Goal: Transaction & Acquisition: Purchase product/service

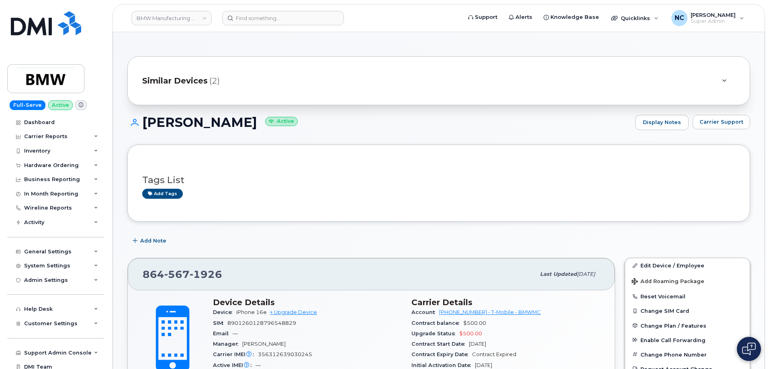
scroll to position [161, 0]
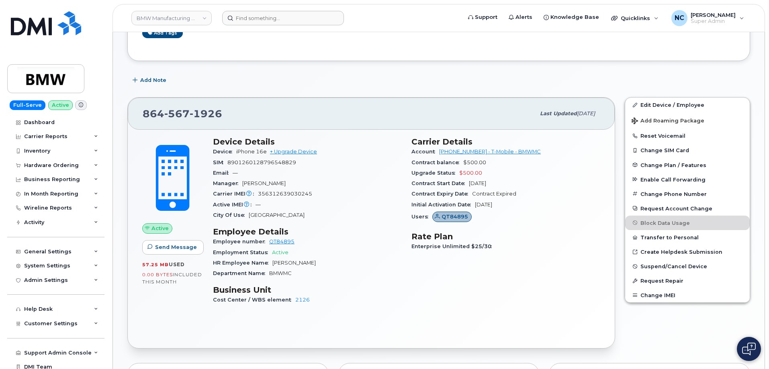
drag, startPoint x: 289, startPoint y: 10, endPoint x: 285, endPoint y: 15, distance: 6.0
click at [289, 10] on header "BMW Manufacturing Co LLC Support Alerts Knowledge Base Quicklinks Suspend / Can…" at bounding box center [439, 18] width 653 height 28
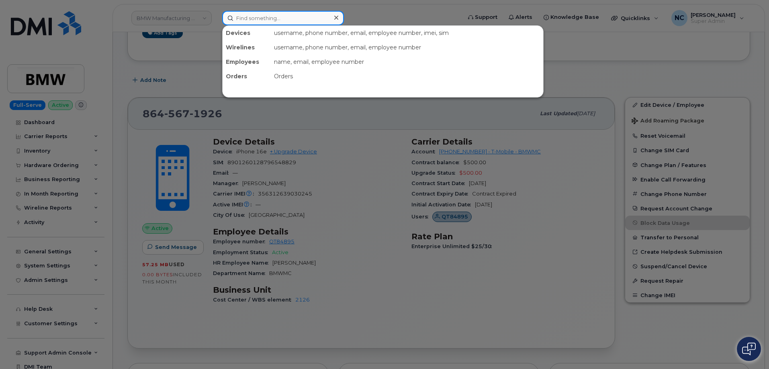
click at [285, 15] on input at bounding box center [283, 18] width 122 height 14
paste input "720-688-1987"
type input "720-688-1987"
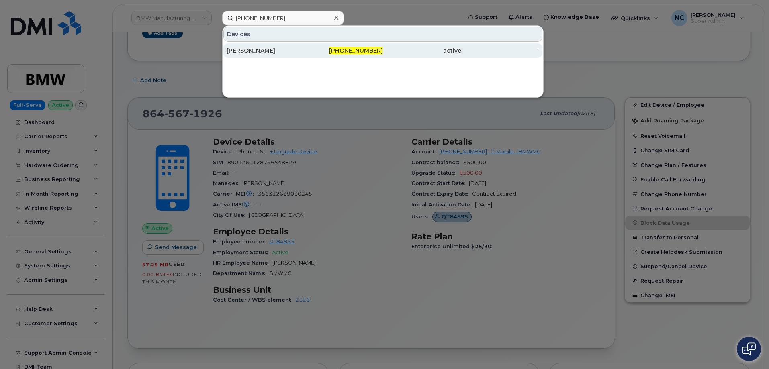
click at [275, 47] on div "[PERSON_NAME]" at bounding box center [266, 51] width 78 height 8
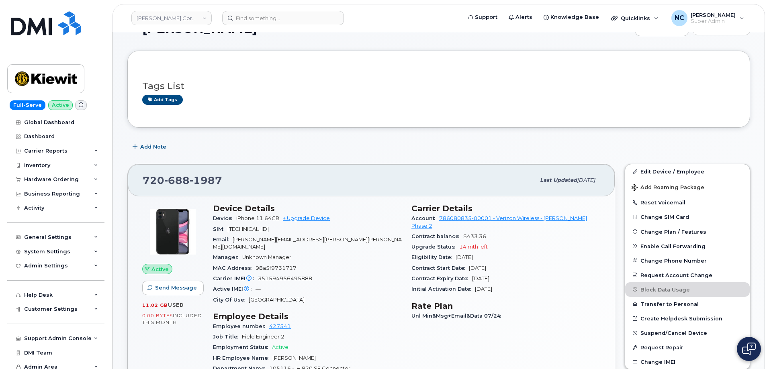
scroll to position [40, 0]
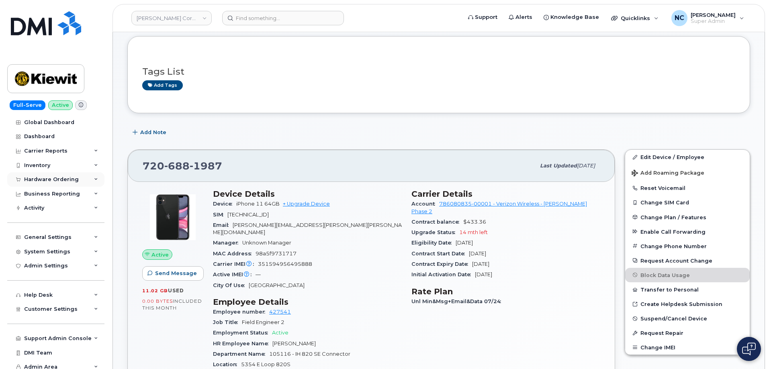
click at [65, 178] on div "Hardware Ordering" at bounding box center [51, 179] width 55 height 6
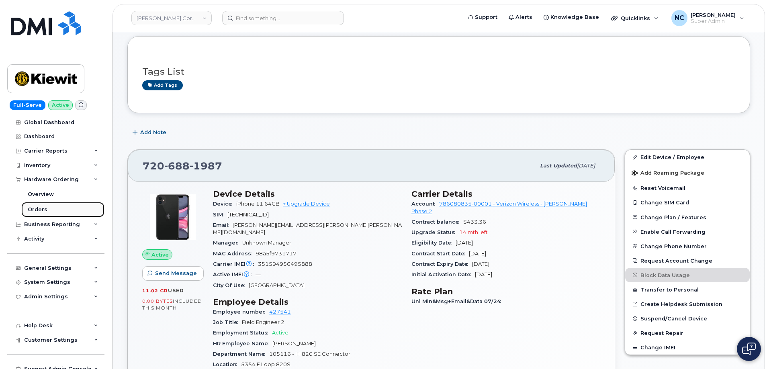
click at [31, 208] on div "Orders" at bounding box center [38, 209] width 20 height 7
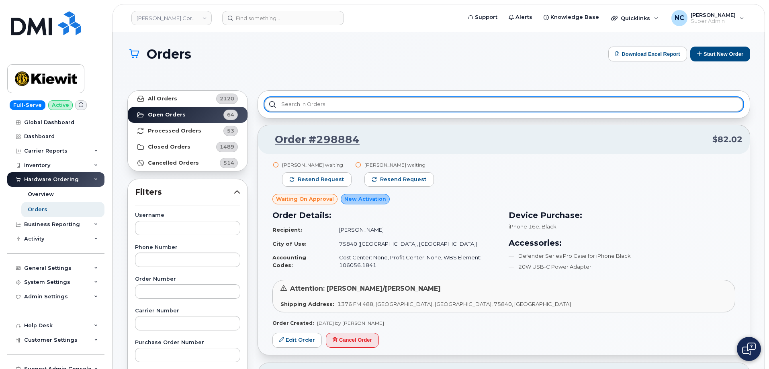
click at [341, 106] on input "text" at bounding box center [503, 104] width 479 height 14
paste input "[PHONE_NUMBER]"
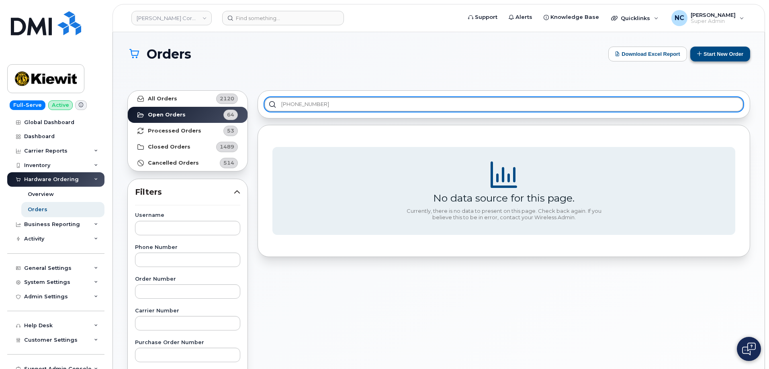
type input "[PHONE_NUMBER]"
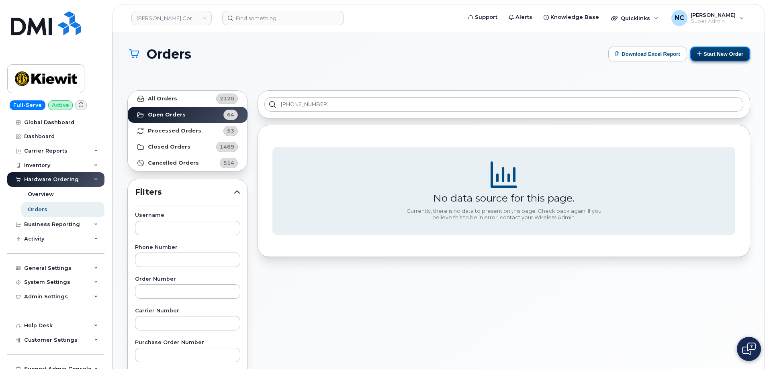
click at [698, 51] on button "Start New Order" at bounding box center [720, 54] width 60 height 15
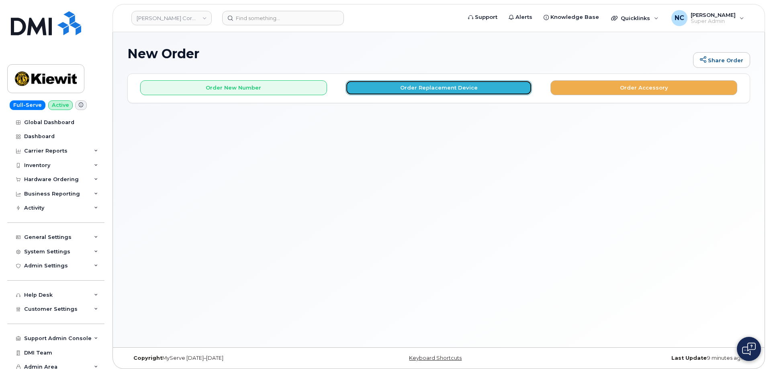
click at [450, 89] on button "Order Replacement Device" at bounding box center [439, 87] width 187 height 15
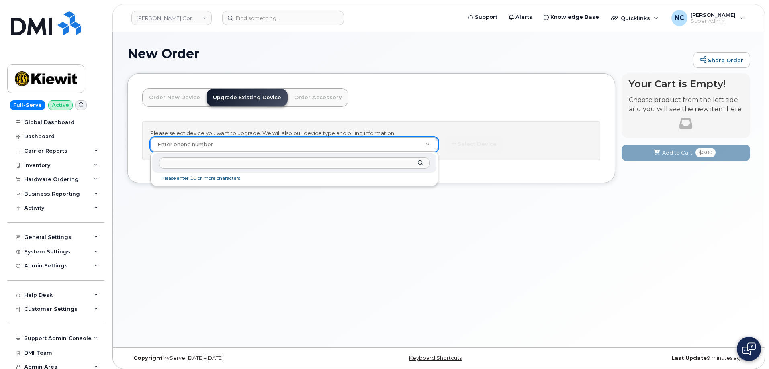
click at [196, 172] on div at bounding box center [294, 163] width 284 height 20
click at [199, 164] on input "text" at bounding box center [294, 164] width 271 height 12
paste input "720-688-1987"
type input "720-688-1987"
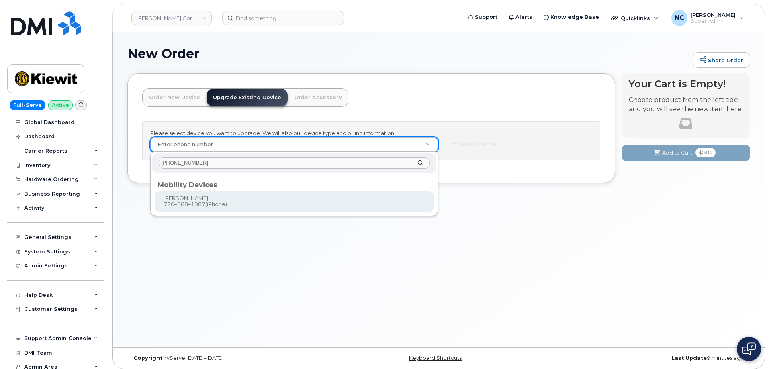
type input "1171690"
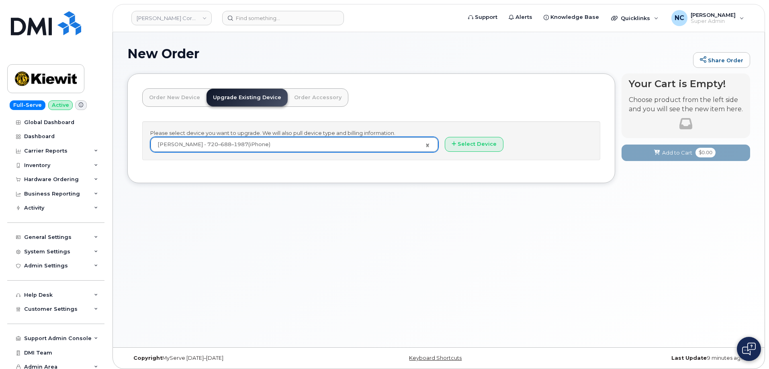
click at [481, 133] on div "Please select device you want to upgrade. We will also pull device type and bil…" at bounding box center [371, 140] width 458 height 39
click at [476, 143] on button "Select Device" at bounding box center [474, 144] width 59 height 15
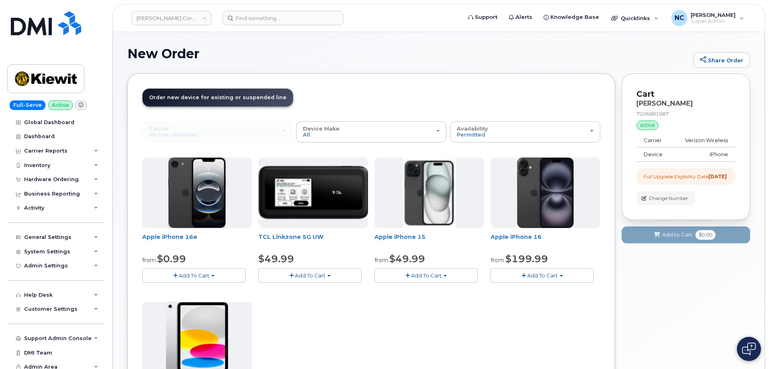
click at [446, 274] on button "Add To Cart" at bounding box center [425, 275] width 103 height 14
click at [426, 298] on link "$729.99 - Full Retail" at bounding box center [429, 300] width 104 height 10
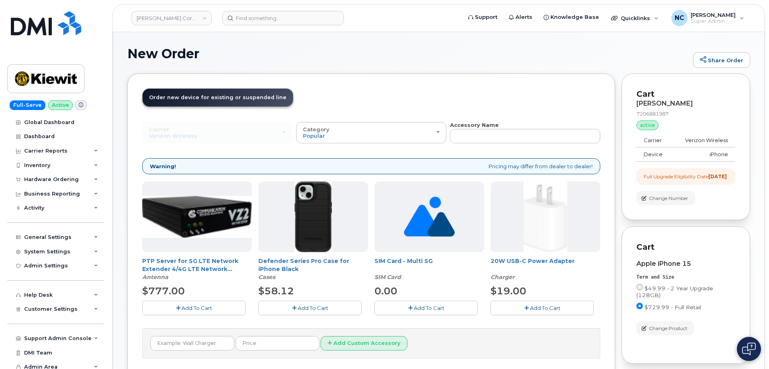
click at [319, 309] on span "Add To Cart" at bounding box center [313, 308] width 31 height 6
click at [542, 305] on span "Add To Cart" at bounding box center [545, 308] width 31 height 6
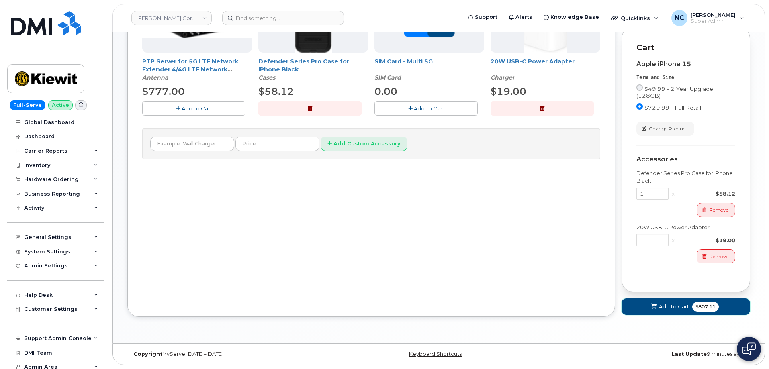
click at [659, 311] on span "Add to Cart" at bounding box center [674, 307] width 30 height 8
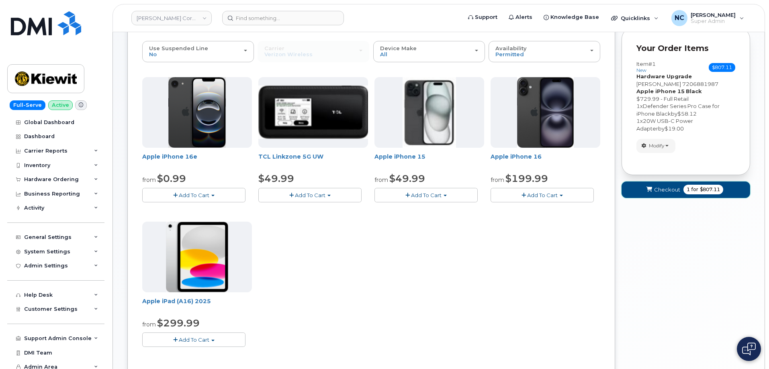
click at [689, 195] on button "Checkout 1 for $807.11" at bounding box center [686, 190] width 129 height 16
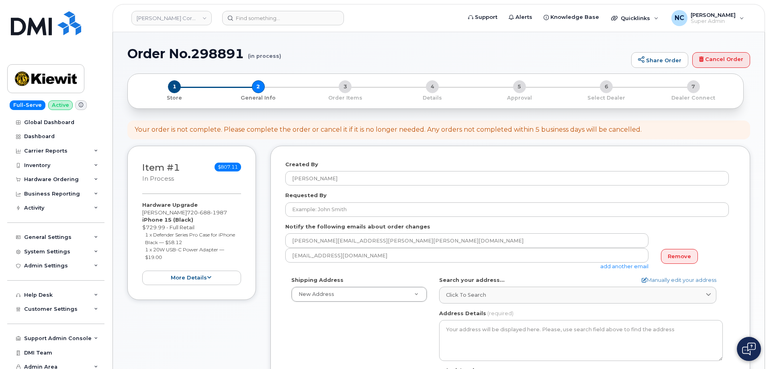
select select
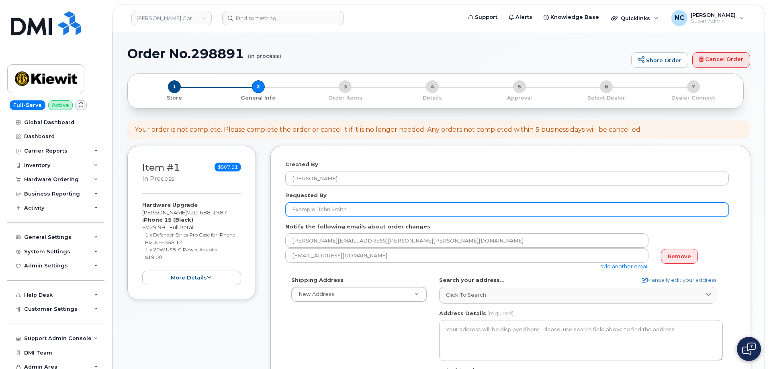
click at [356, 211] on input "Requested By" at bounding box center [507, 210] width 444 height 14
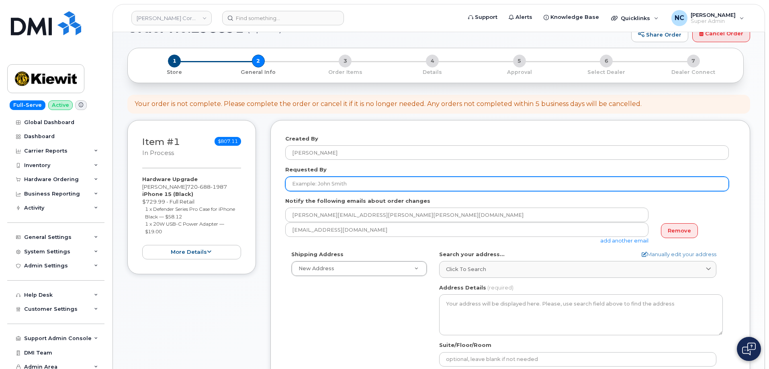
scroll to position [40, 0]
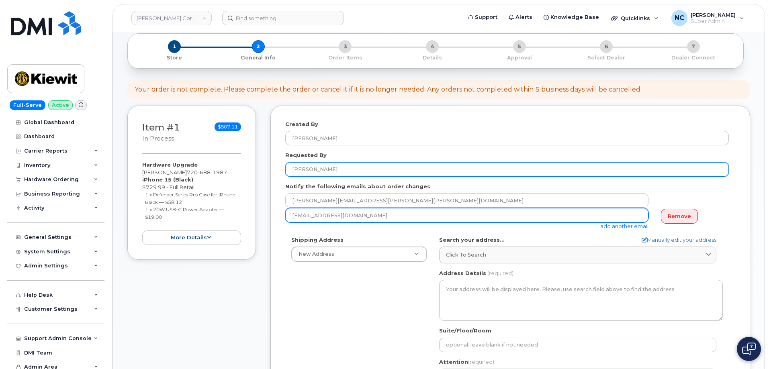
type input "[PERSON_NAME]"
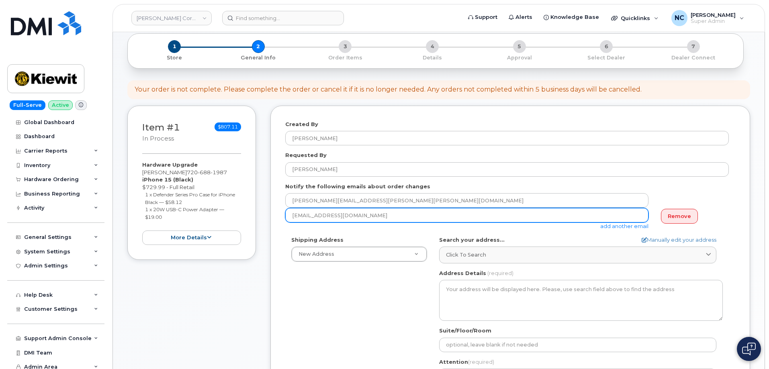
click at [377, 208] on input "ncapella@dminc.com" at bounding box center [466, 200] width 363 height 14
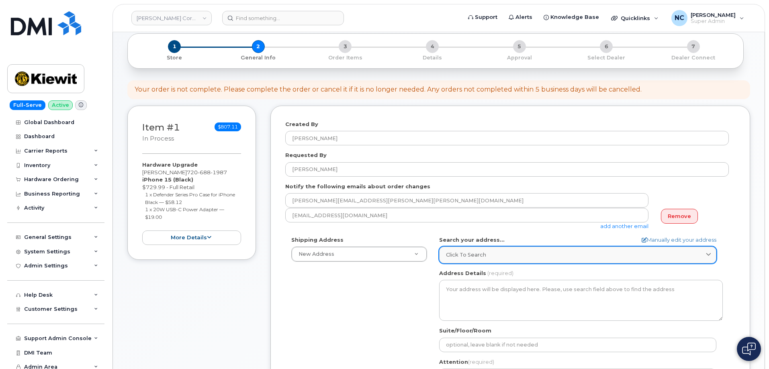
click at [463, 254] on span "Click to search" at bounding box center [466, 255] width 40 height 8
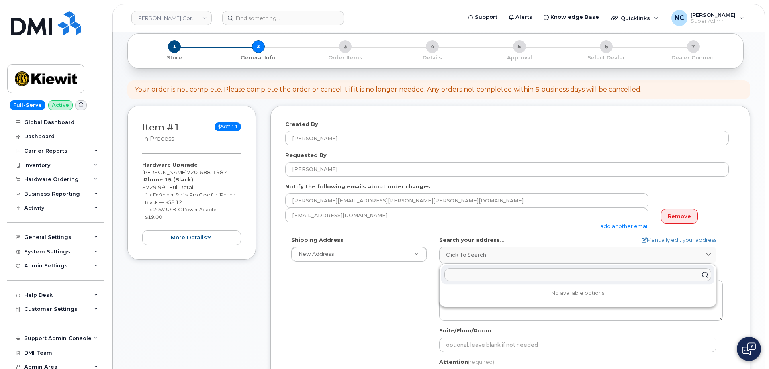
click at [476, 275] on input "text" at bounding box center [577, 275] width 267 height 13
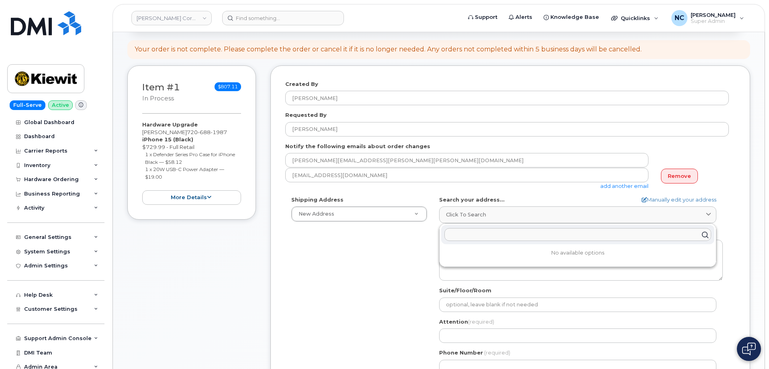
click at [478, 235] on input "text" at bounding box center [577, 235] width 267 height 13
paste input "5354 E Loop 820 S, Fort Worth, TX 76119"
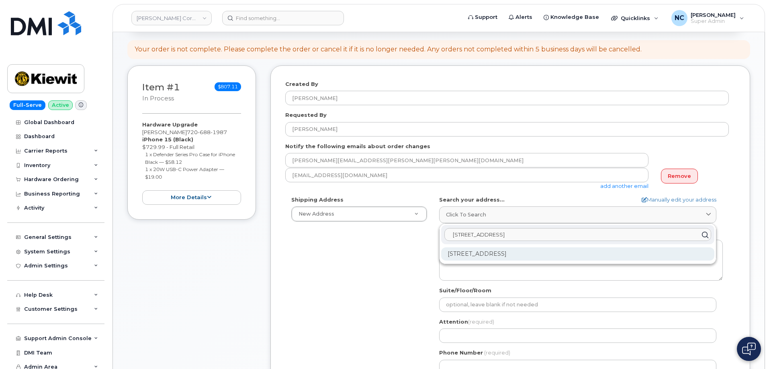
type input "5354 E Loop 820 S, Fort Worth, TX 76119"
click at [562, 254] on div "5354 E Loop 820 S Fort Worth TX 76119-6539" at bounding box center [577, 254] width 273 height 13
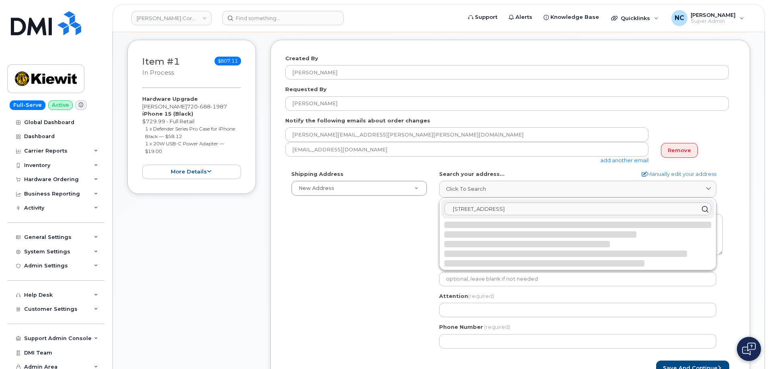
scroll to position [121, 0]
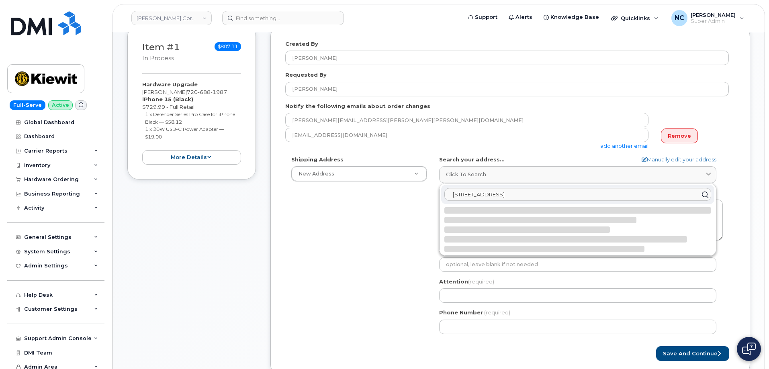
select select
type textarea "5354 E Loop 820 S FORT WORTH TX 76119-6539 UNITED STATES"
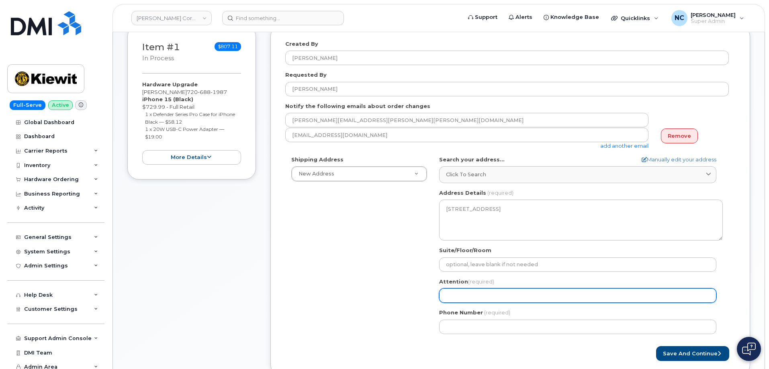
click at [482, 296] on input "Attention (required)" at bounding box center [577, 296] width 277 height 14
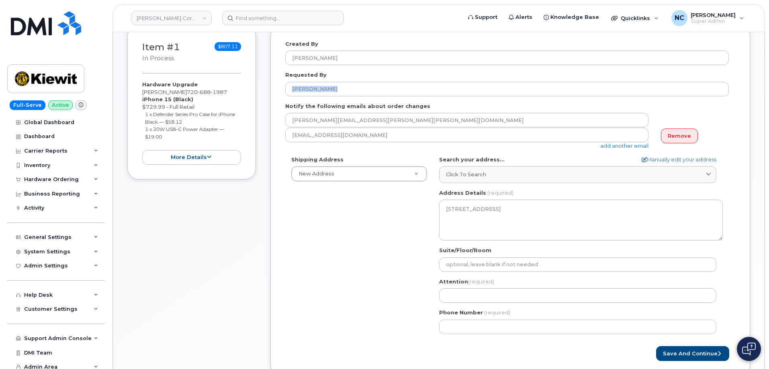
drag, startPoint x: 358, startPoint y: 95, endPoint x: 282, endPoint y: 95, distance: 75.9
click at [282, 95] on div "Created By Nicholas Capella Requested By Morgan Howell Notify the following ema…" at bounding box center [510, 200] width 480 height 351
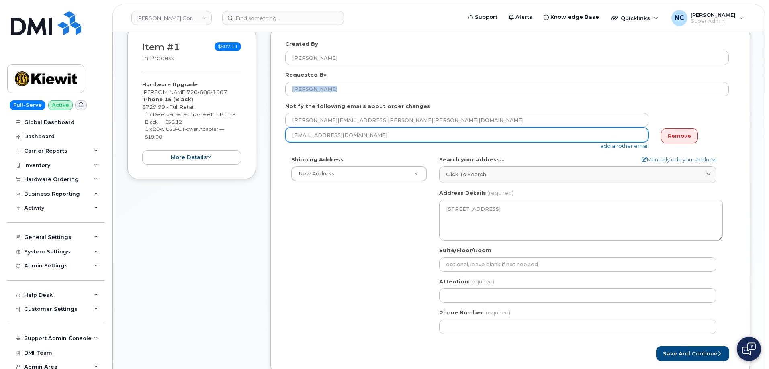
copy form
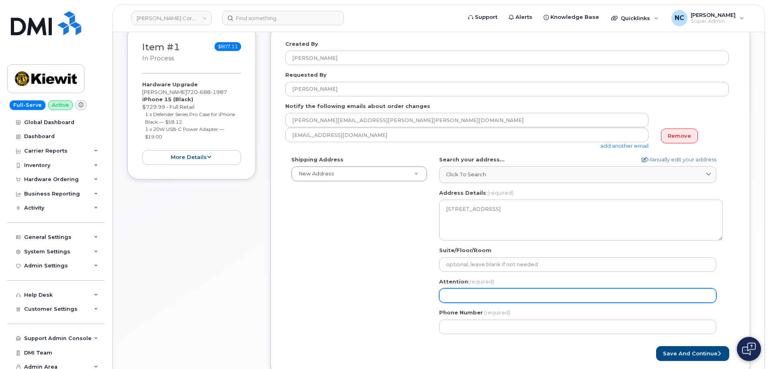
drag, startPoint x: 457, startPoint y: 292, endPoint x: 470, endPoint y: 304, distance: 17.7
click at [457, 292] on input "Attention (required)" at bounding box center [577, 296] width 277 height 14
paste input "[PERSON_NAME]"
select select
drag, startPoint x: 442, startPoint y: 297, endPoint x: 422, endPoint y: 293, distance: 21.2
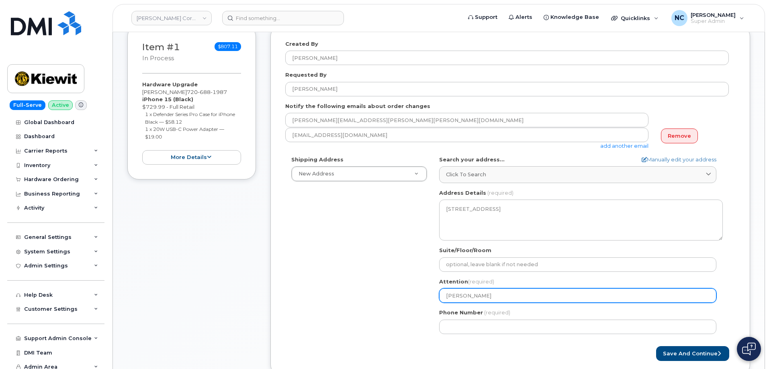
click at [419, 297] on div "Shipping Address New Address New Address 4677 Glenforest Dr NE 16301 Texas 249 …" at bounding box center [507, 248] width 444 height 184
type input "[PERSON_NAME]"
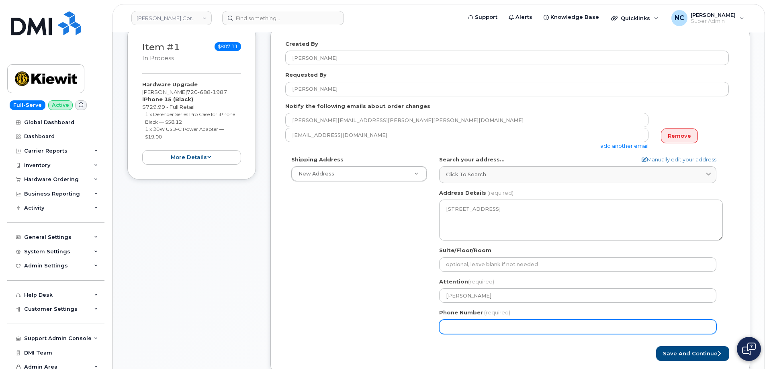
click at [481, 325] on input "Phone Number" at bounding box center [577, 327] width 277 height 14
click at [461, 328] on input "Phone Number" at bounding box center [577, 327] width 277 height 14
click at [470, 329] on input "Phone Number" at bounding box center [577, 327] width 277 height 14
select select
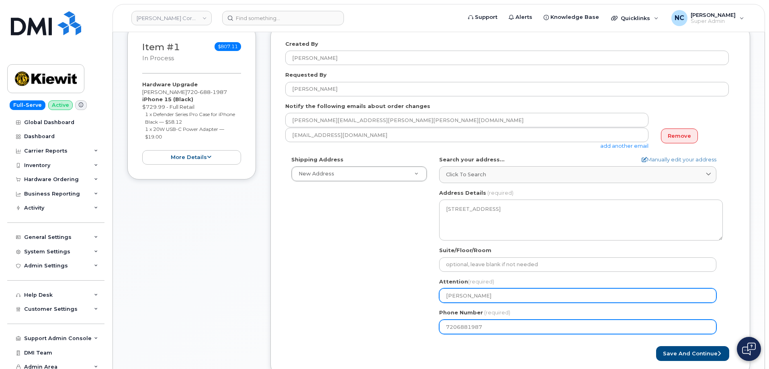
type input "7206881987"
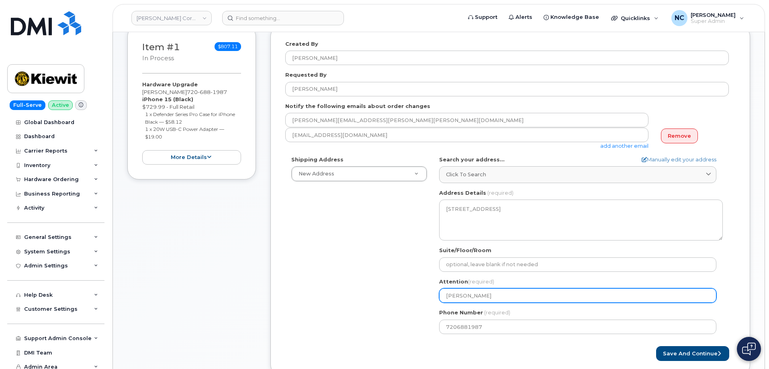
click at [519, 294] on input "[PERSON_NAME]" at bounding box center [577, 296] width 277 height 14
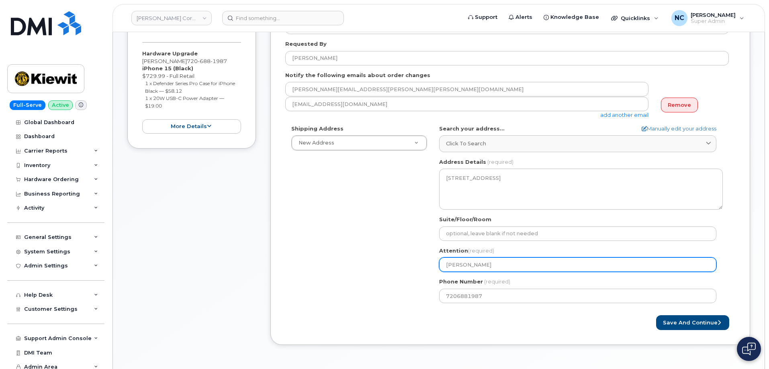
scroll to position [161, 0]
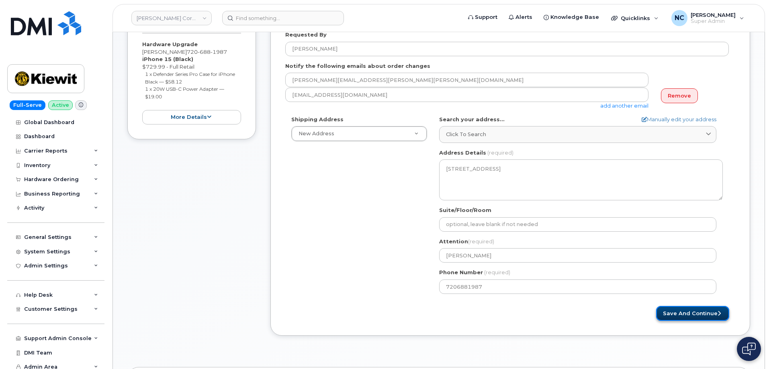
click at [668, 317] on button "Save and Continue" at bounding box center [692, 313] width 73 height 15
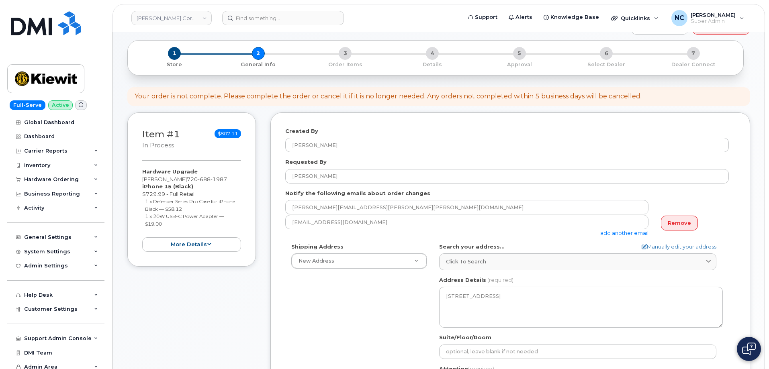
scroll to position [121, 0]
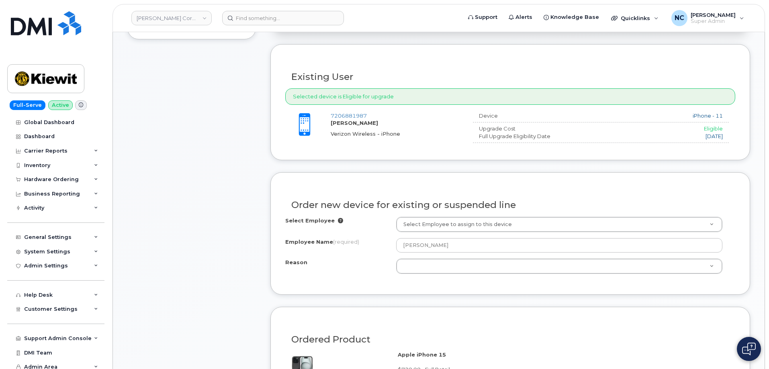
scroll to position [241, 0]
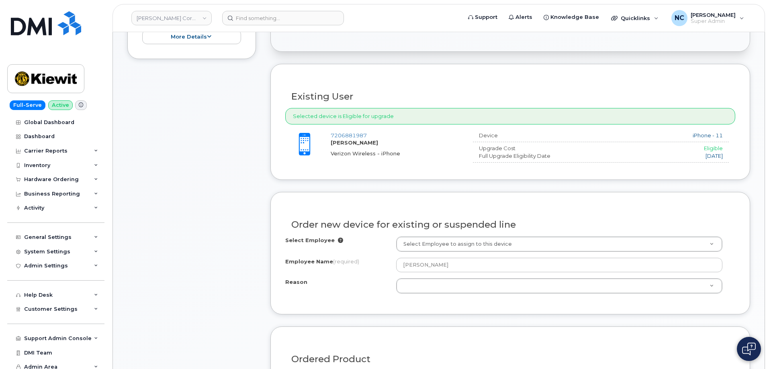
click at [479, 254] on div "Select Employee Select Employee to assign to this device Employee Name (require…" at bounding box center [510, 265] width 450 height 57
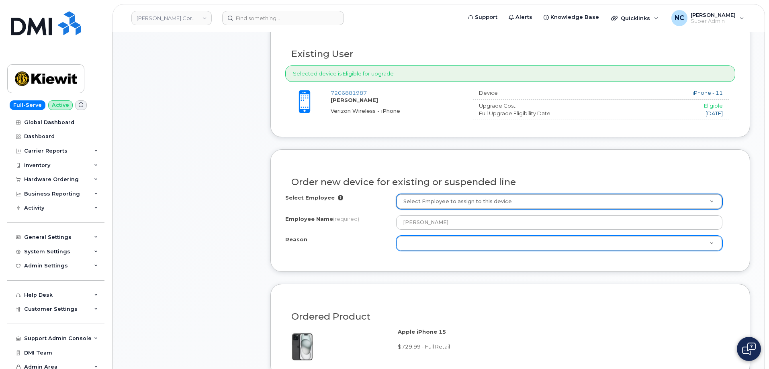
scroll to position [321, 0]
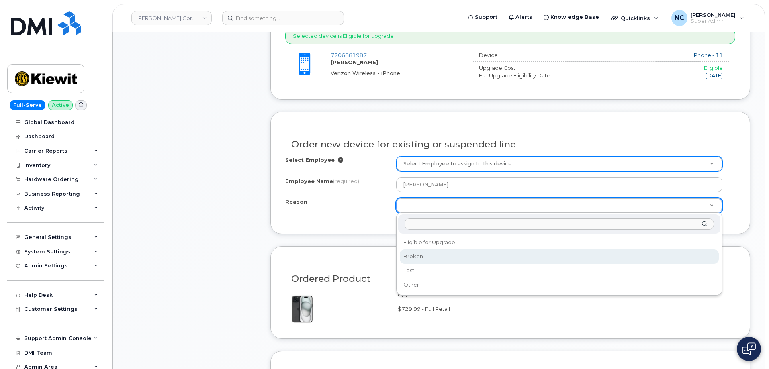
select select "broken"
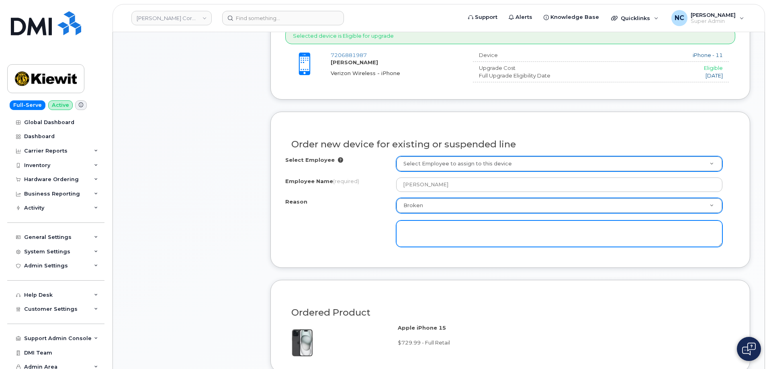
click at [467, 231] on textarea at bounding box center [559, 234] width 326 height 27
paste textarea "there is cracks, battery issues, and button issues; unable to update OS"
click at [406, 232] on textarea "there is cracks, battery issues, and button issues; unable to update OS" at bounding box center [559, 234] width 326 height 27
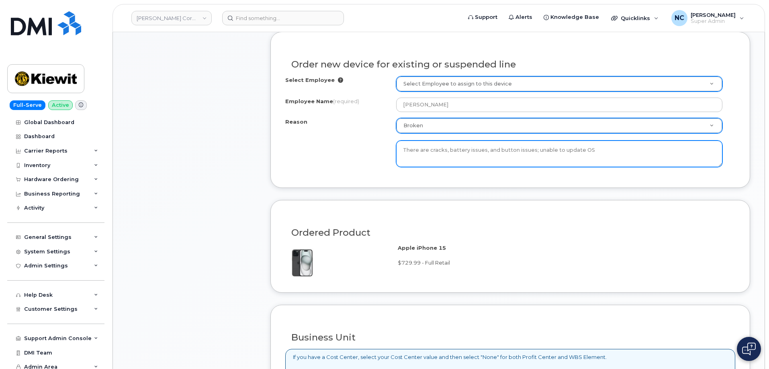
scroll to position [402, 0]
click at [620, 158] on textarea "There are cracks, battery issues, and button issues; unable to update OS" at bounding box center [559, 153] width 326 height 27
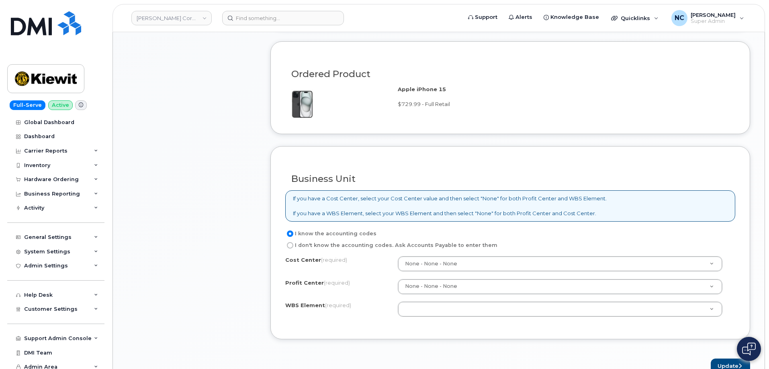
scroll to position [563, 0]
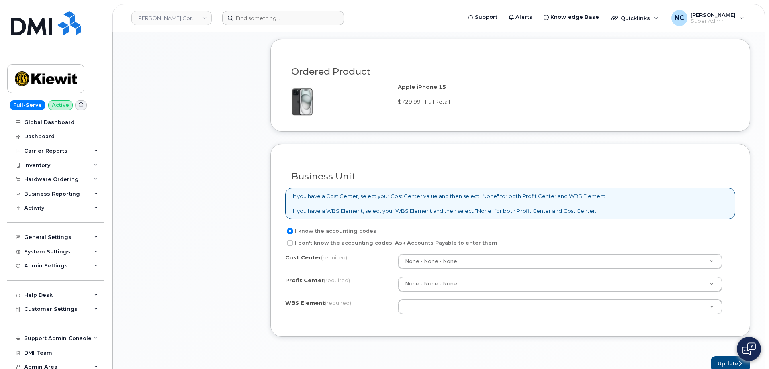
type textarea "There are cracks, battery issues, and button issues; unable to update OS."
drag, startPoint x: 422, startPoint y: 303, endPoint x: 422, endPoint y: 299, distance: 4.4
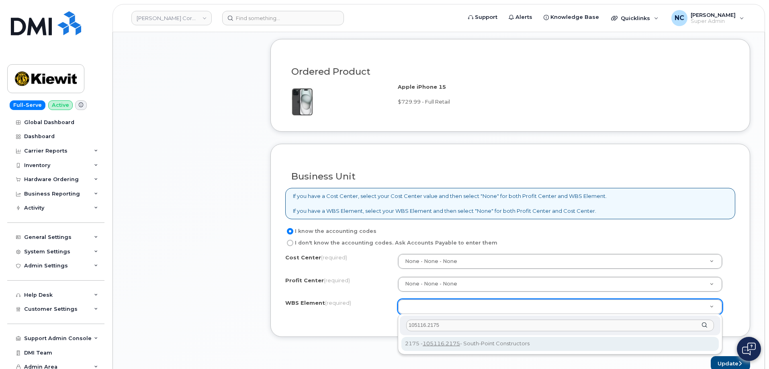
type input "105116.2175"
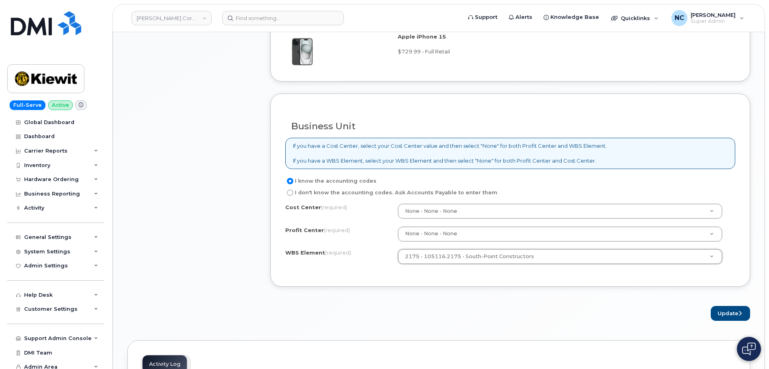
scroll to position [683, 0]
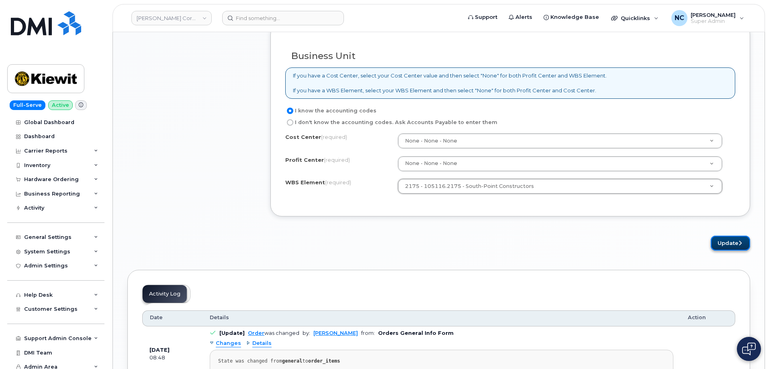
click at [714, 242] on button "Update" at bounding box center [730, 243] width 39 height 15
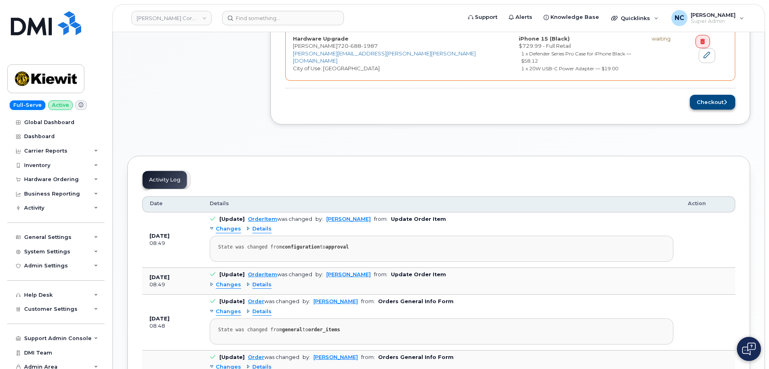
scroll to position [321, 0]
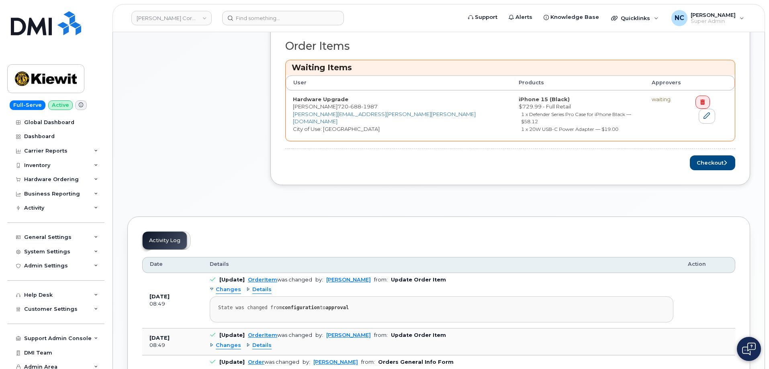
click at [713, 166] on div "Order Items Waiting Items User Products Approvers Hardware Upgrade MORGAN HOWEL…" at bounding box center [510, 101] width 480 height 167
click at [713, 156] on button "Checkout" at bounding box center [712, 163] width 45 height 15
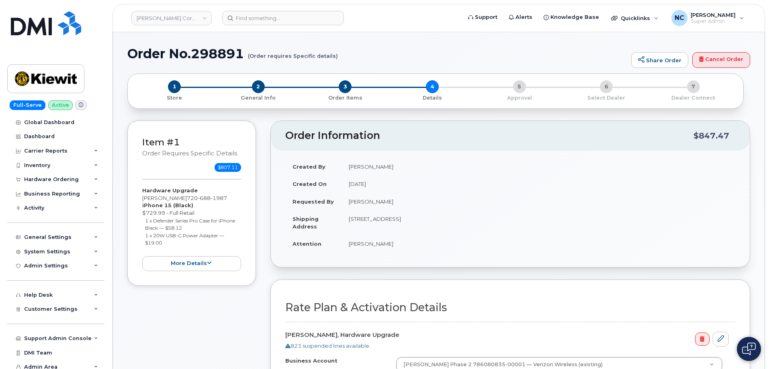
scroll to position [201, 0]
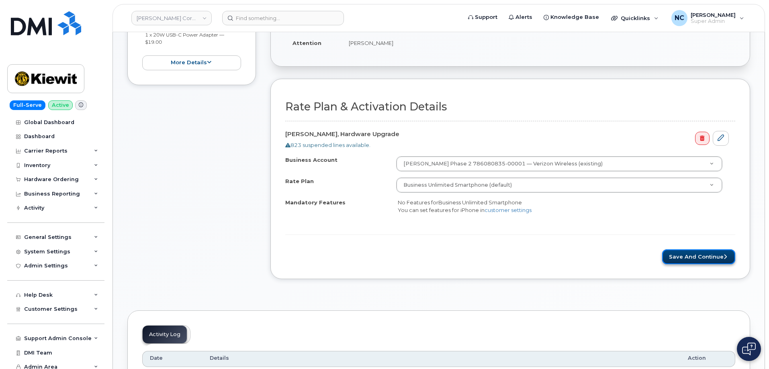
click at [710, 252] on button "Save and Continue" at bounding box center [698, 257] width 73 height 15
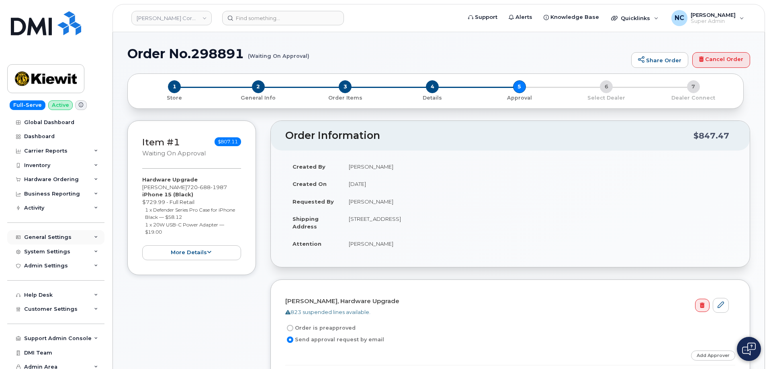
drag, startPoint x: 73, startPoint y: 178, endPoint x: 86, endPoint y: 238, distance: 61.6
click at [86, 238] on div "General Settings" at bounding box center [55, 237] width 97 height 14
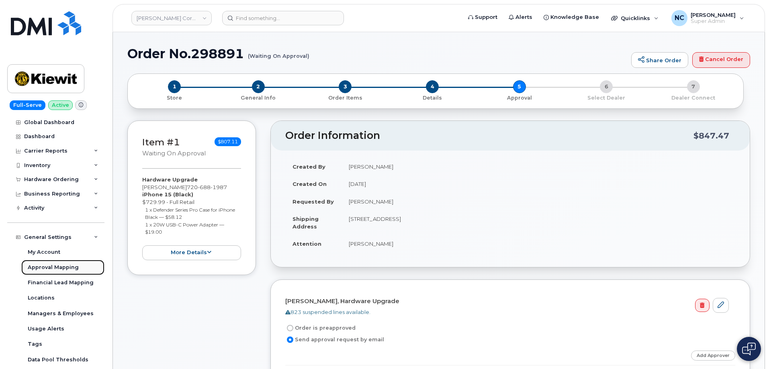
click at [58, 267] on div "Approval Mapping" at bounding box center [53, 267] width 51 height 7
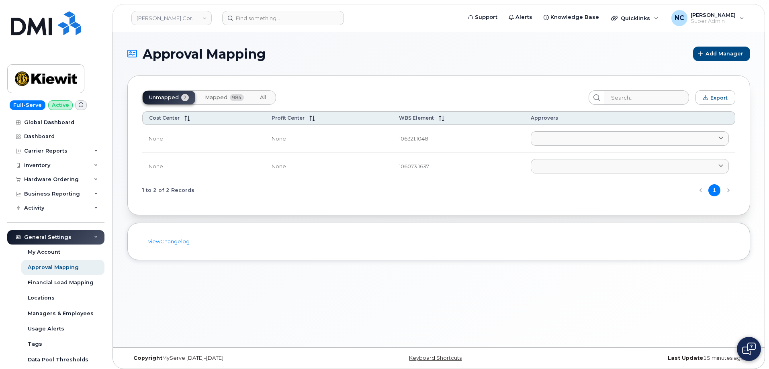
drag, startPoint x: 235, startPoint y: 102, endPoint x: 240, endPoint y: 100, distance: 6.1
click at [235, 102] on button "Mapped 984" at bounding box center [224, 98] width 52 height 14
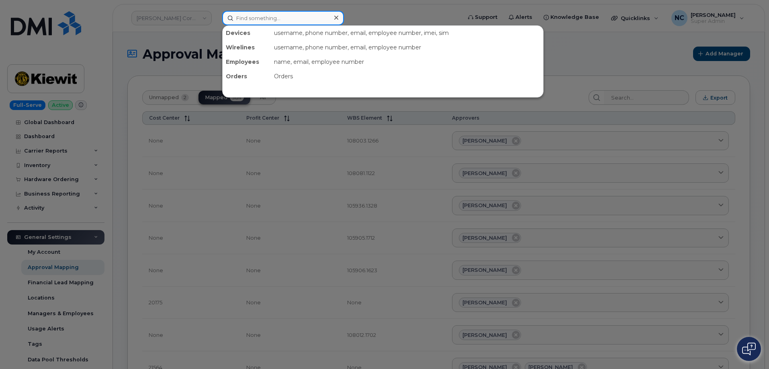
click at [279, 20] on input at bounding box center [283, 18] width 122 height 14
paste input "105116.2175"
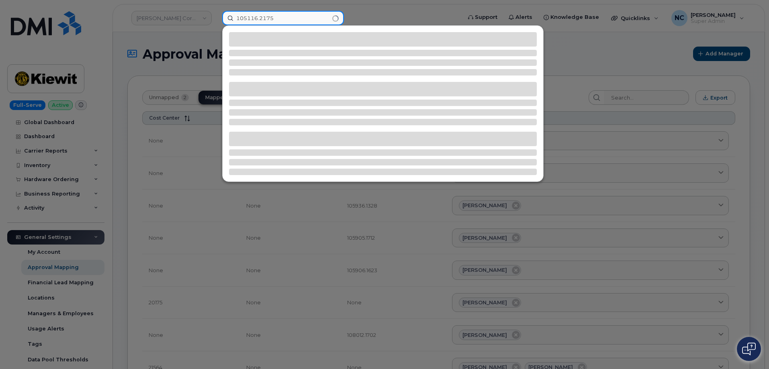
type input "105116.2175"
click at [661, 58] on div at bounding box center [384, 184] width 769 height 369
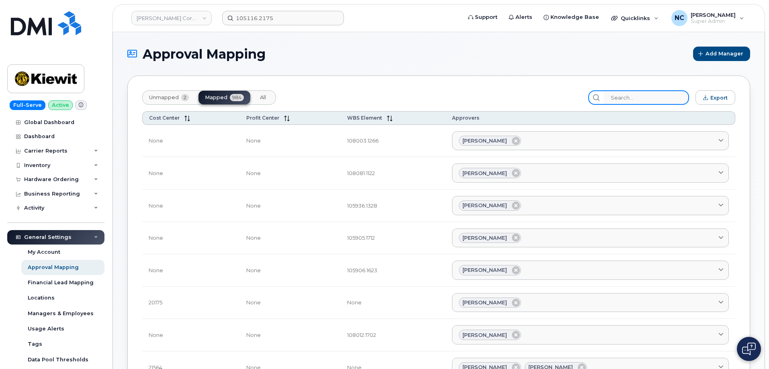
click at [649, 104] on input "search" at bounding box center [647, 97] width 86 height 14
paste input "105116.2175"
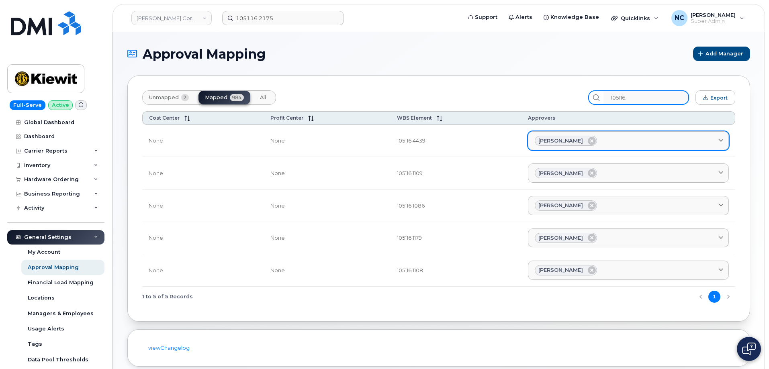
type input "105116."
click at [554, 145] on span "[PERSON_NAME]" at bounding box center [560, 141] width 45 height 8
click at [553, 140] on span "[PERSON_NAME]" at bounding box center [560, 141] width 45 height 8
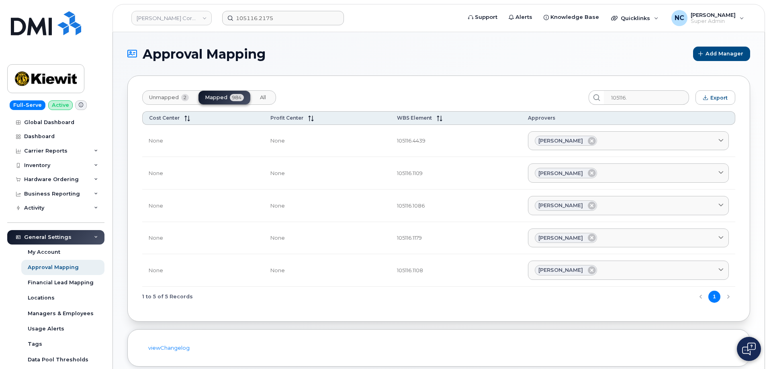
drag, startPoint x: 304, startPoint y: 25, endPoint x: 299, endPoint y: 16, distance: 11.0
click at [299, 19] on header "Kiewit Corporation 105116.2175 Support Alerts Knowledge Base Quicklinks Suspend…" at bounding box center [439, 18] width 653 height 28
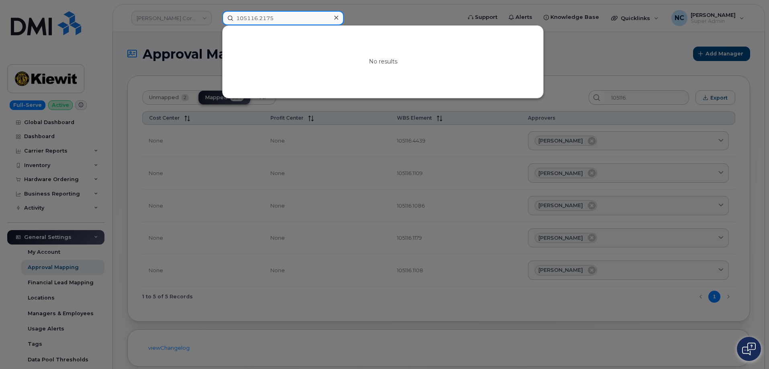
drag, startPoint x: 299, startPoint y: 16, endPoint x: 0, endPoint y: -49, distance: 305.8
click at [0, 0] on html "Kiewit Corporation 105116.2175 No results Support Alerts Knowledge Base Quickli…" at bounding box center [384, 209] width 769 height 419
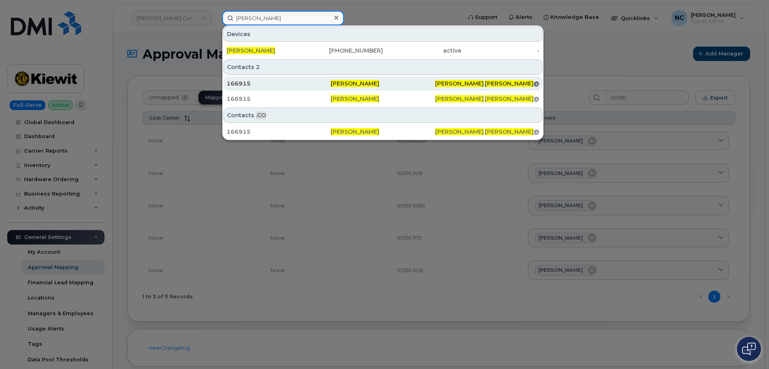
type input "carole stoltz"
click at [500, 84] on div "CAROLE . STOLTZ @S-POINTC.COM" at bounding box center [487, 84] width 104 height 8
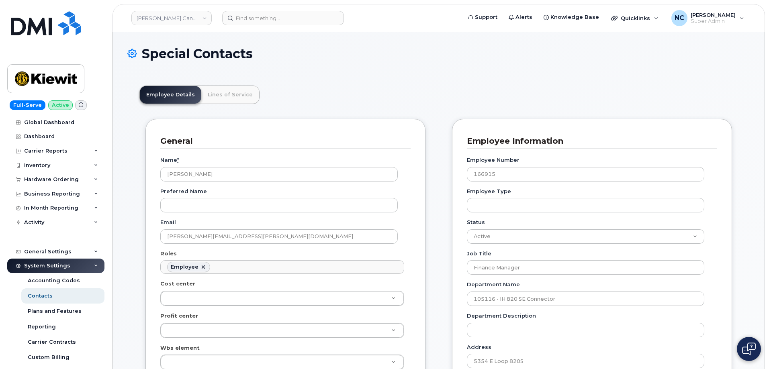
scroll to position [27, 0]
click at [240, 244] on div "Name * Carole Stoltz Preferred Name Email CAROLE.STOLTZ@S-POINTC.COM Roles Empl…" at bounding box center [285, 346] width 250 height 395
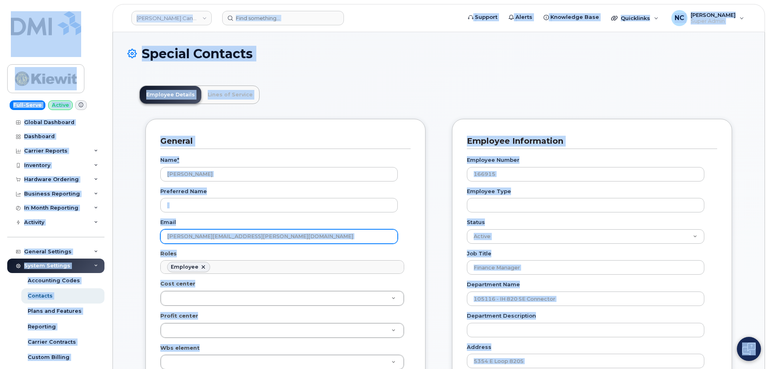
click at [250, 237] on input "[PERSON_NAME][EMAIL_ADDRESS][PERSON_NAME][DOMAIN_NAME]" at bounding box center [278, 236] width 237 height 14
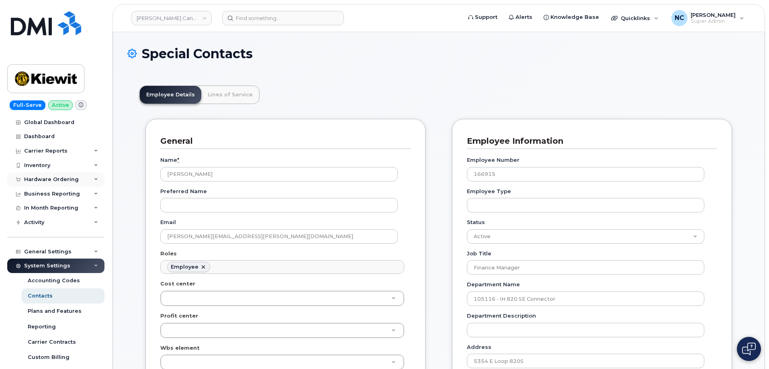
click at [55, 176] on div "Hardware Ordering" at bounding box center [55, 179] width 97 height 14
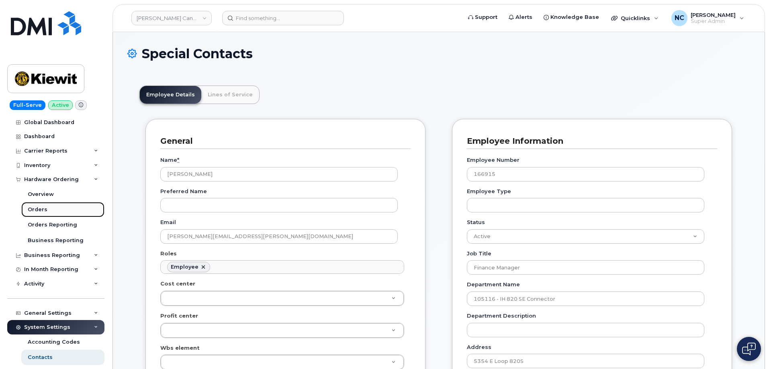
click at [39, 209] on div "Orders" at bounding box center [38, 209] width 20 height 7
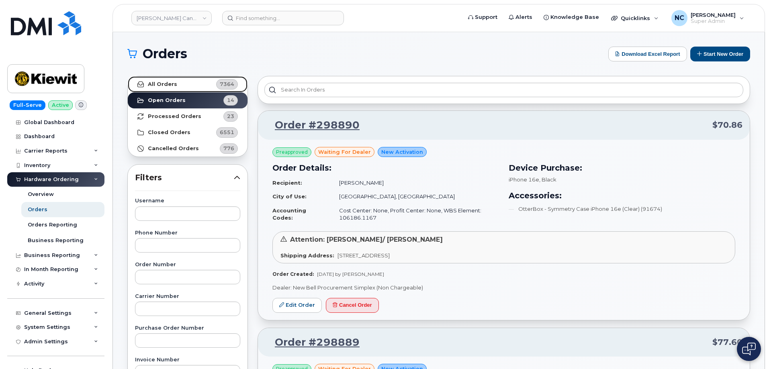
click at [202, 87] on link "All Orders 7364" at bounding box center [188, 84] width 120 height 16
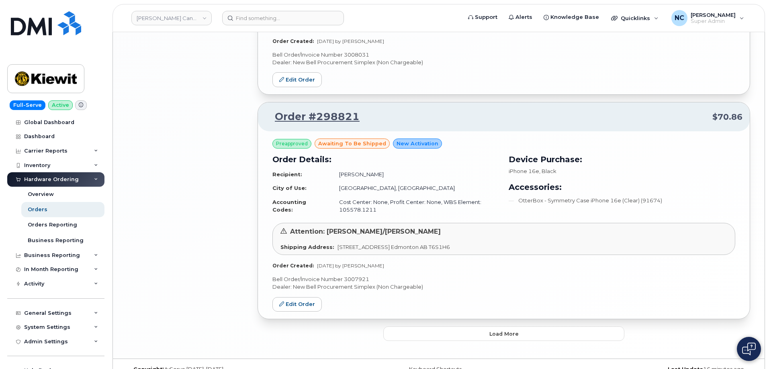
scroll to position [1542, 0]
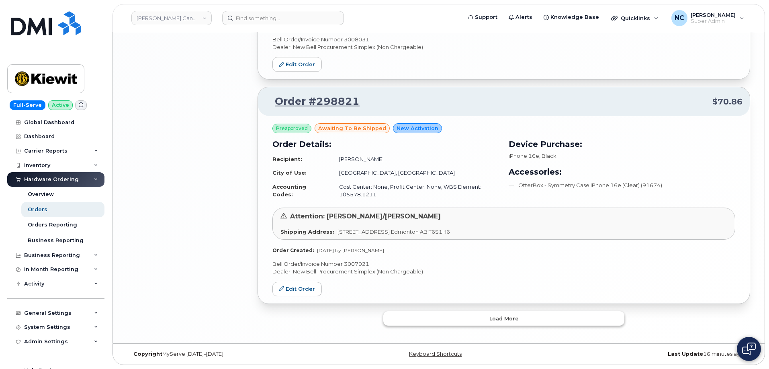
click at [505, 323] on button "Load more" at bounding box center [503, 318] width 241 height 14
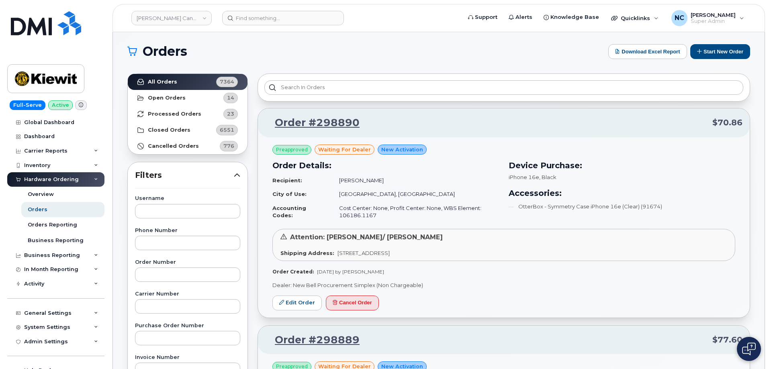
scroll to position [0, 0]
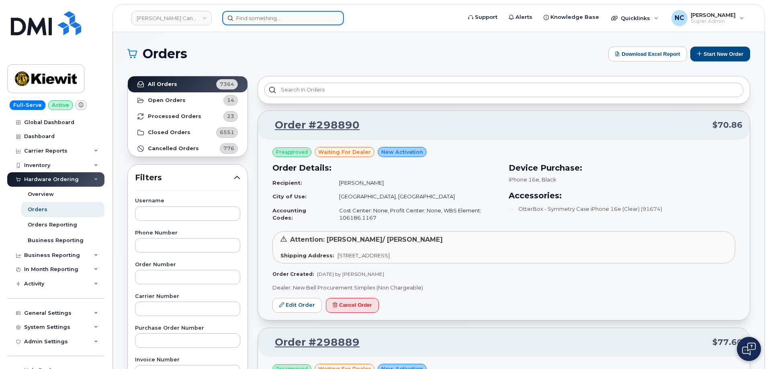
click at [246, 24] on input at bounding box center [283, 18] width 122 height 14
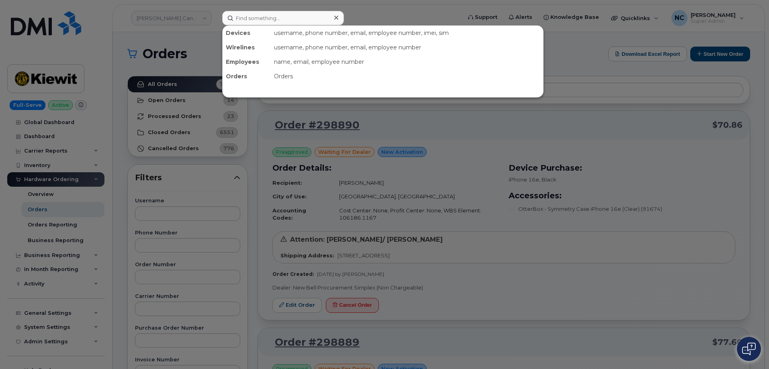
click at [172, 129] on div at bounding box center [384, 184] width 769 height 369
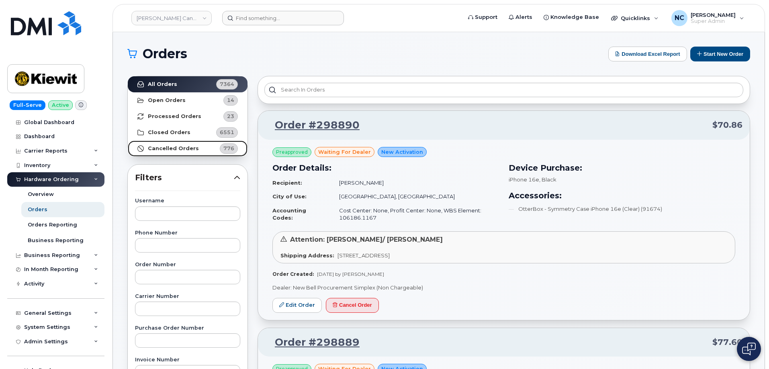
click at [172, 150] on strong "Cancelled Orders" at bounding box center [173, 148] width 51 height 6
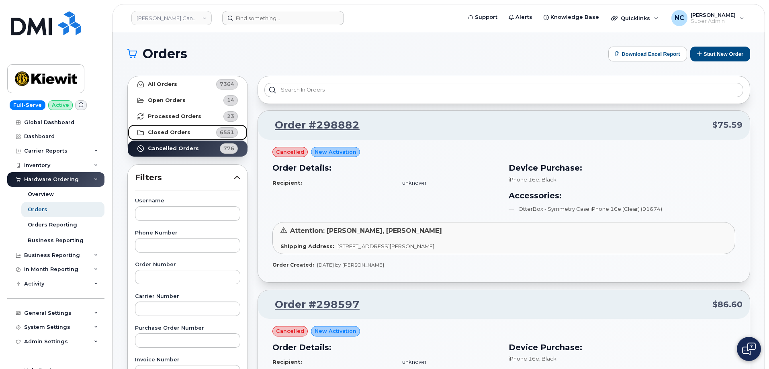
click at [173, 135] on strong "Closed Orders" at bounding box center [169, 132] width 43 height 6
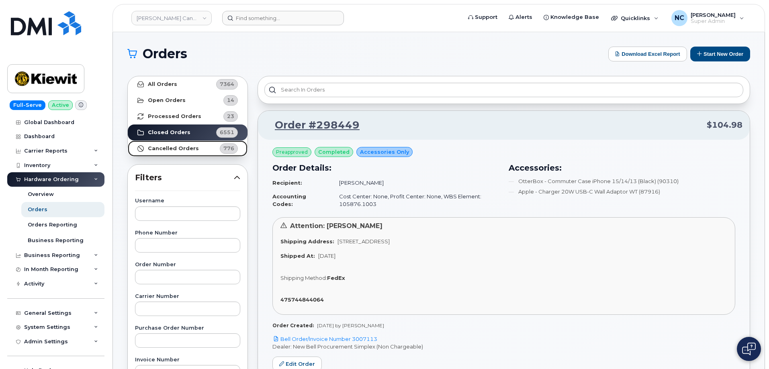
click at [188, 149] on strong "Cancelled Orders" at bounding box center [173, 148] width 51 height 6
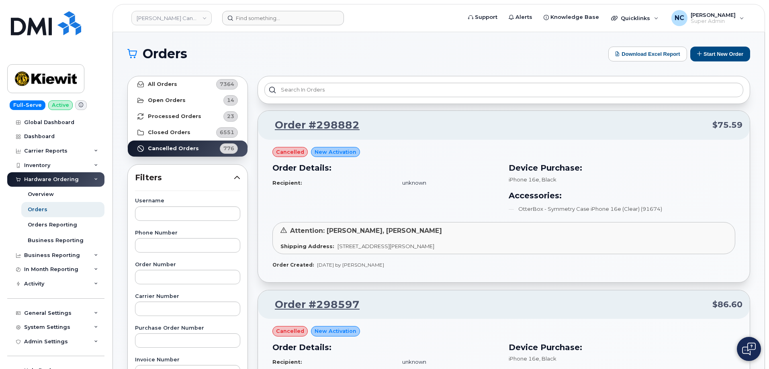
click at [324, 25] on header "Kiewit Canada Inc Support Alerts Knowledge Base Quicklinks Suspend / Cancel Dev…" at bounding box center [439, 18] width 653 height 28
click at [322, 24] on input at bounding box center [283, 18] width 122 height 14
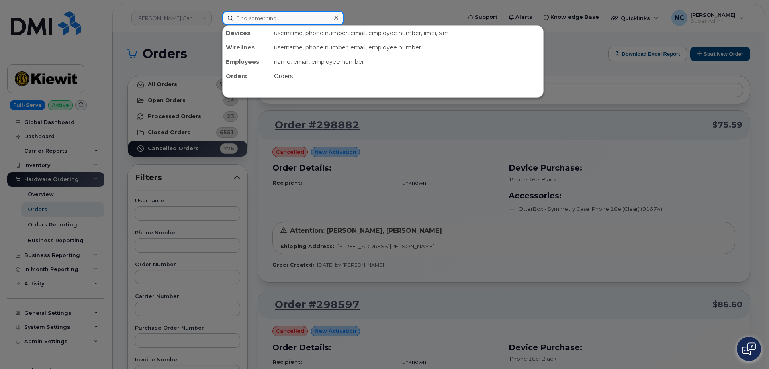
paste input "105116.2175"
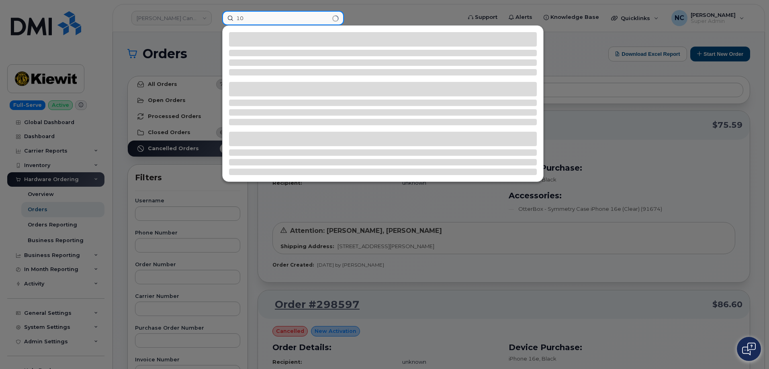
type input "1"
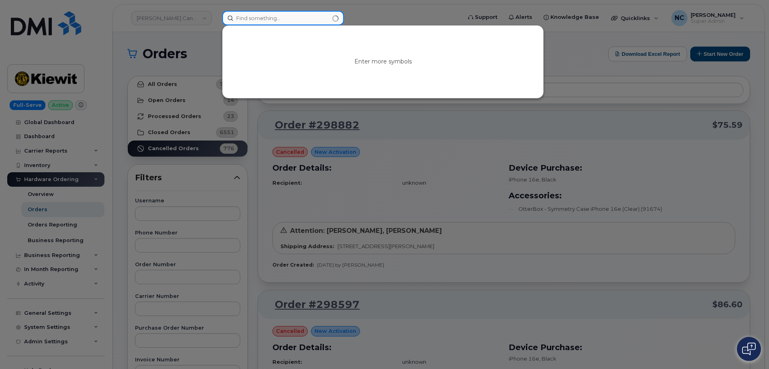
paste input "720-688-1987"
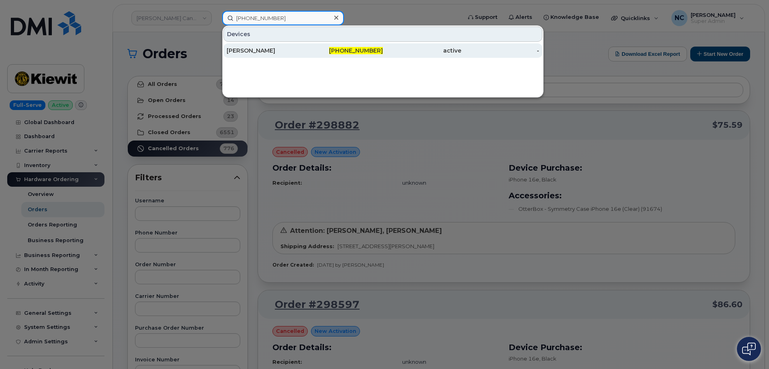
type input "720-688-1987"
click at [284, 52] on div "[PERSON_NAME]" at bounding box center [266, 51] width 78 height 8
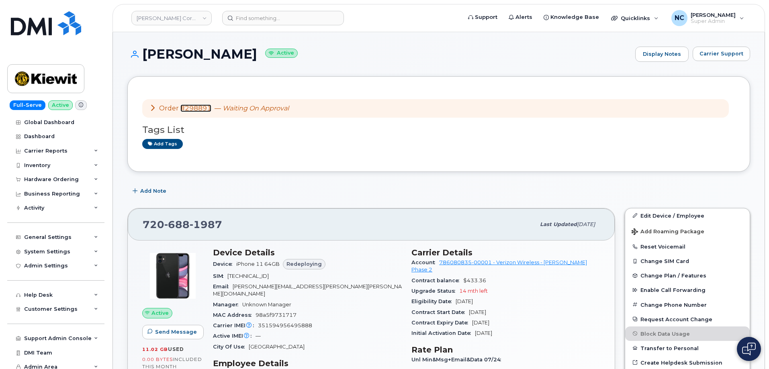
click at [189, 110] on link "#298891" at bounding box center [195, 108] width 31 height 8
drag, startPoint x: 159, startPoint y: 108, endPoint x: 215, endPoint y: 109, distance: 55.9
click at [215, 109] on div "Order #298891 — Waiting On Approval" at bounding box center [218, 108] width 139 height 9
copy div "Order #298891"
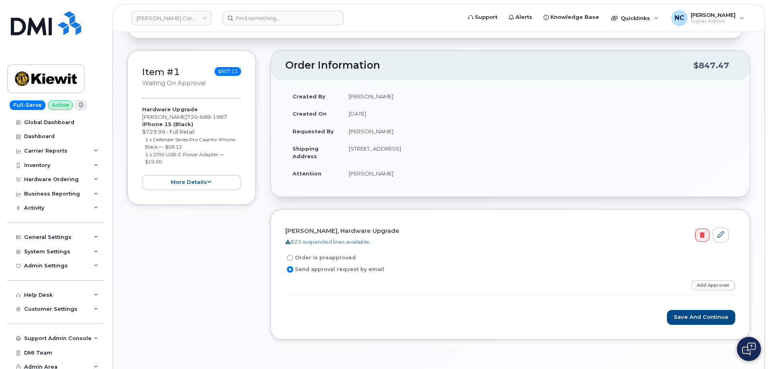
scroll to position [241, 0]
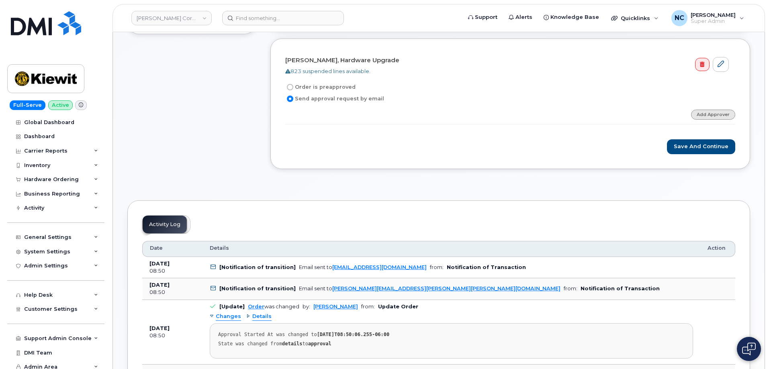
click at [708, 113] on link "Add Approver" at bounding box center [713, 115] width 44 height 10
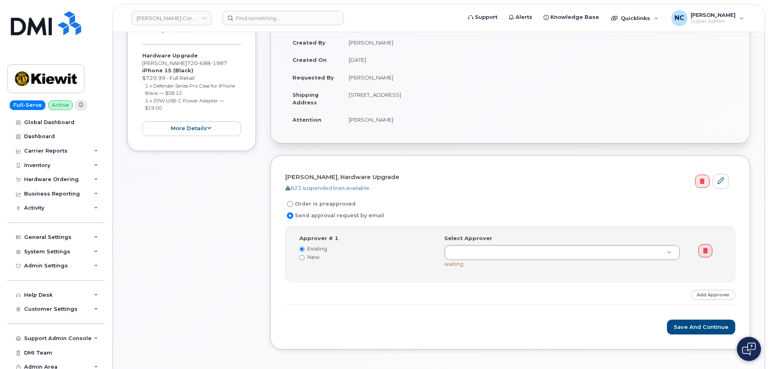
scroll to position [121, 0]
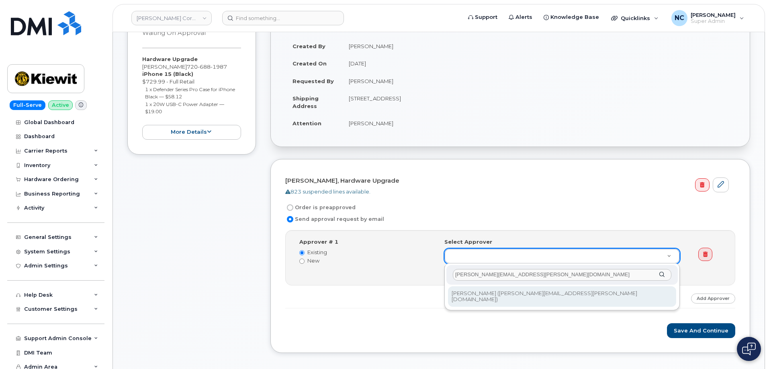
type input "[PERSON_NAME][EMAIL_ADDRESS][PERSON_NAME][DOMAIN_NAME]"
type input "2146566"
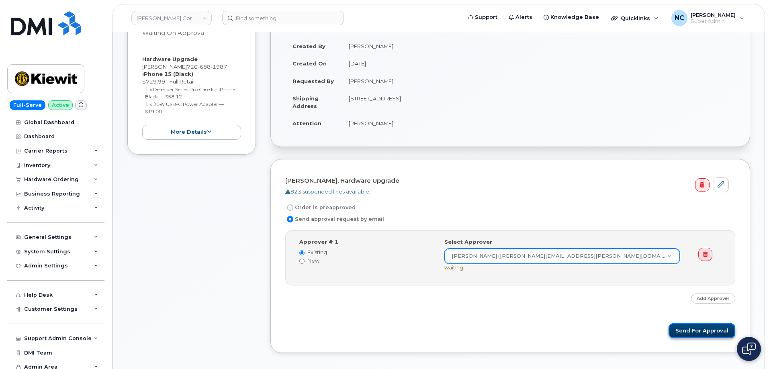
click at [708, 329] on button "Send for Approval" at bounding box center [702, 330] width 67 height 15
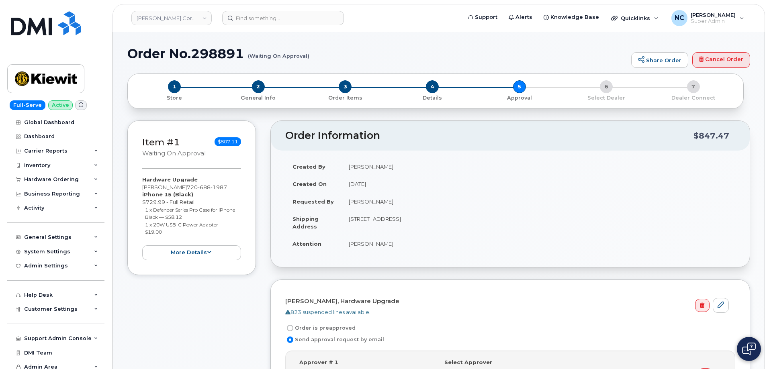
scroll to position [201, 0]
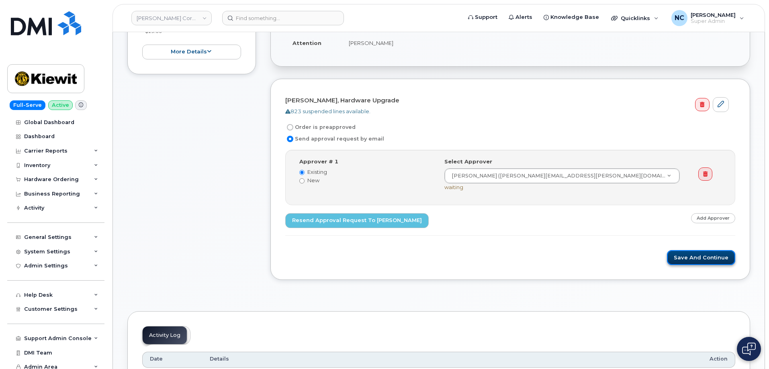
click at [695, 258] on button "Save and Continue" at bounding box center [701, 257] width 68 height 15
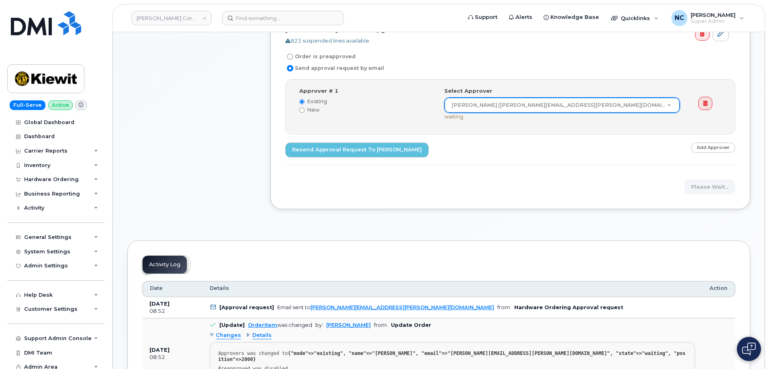
scroll to position [362, 0]
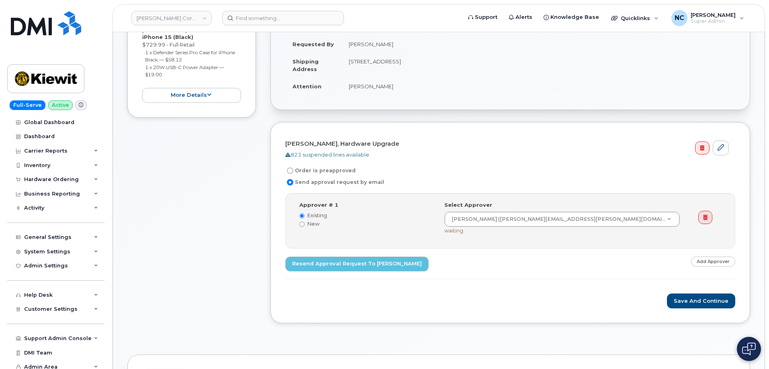
scroll to position [161, 0]
